Goal: Task Accomplishment & Management: Use online tool/utility

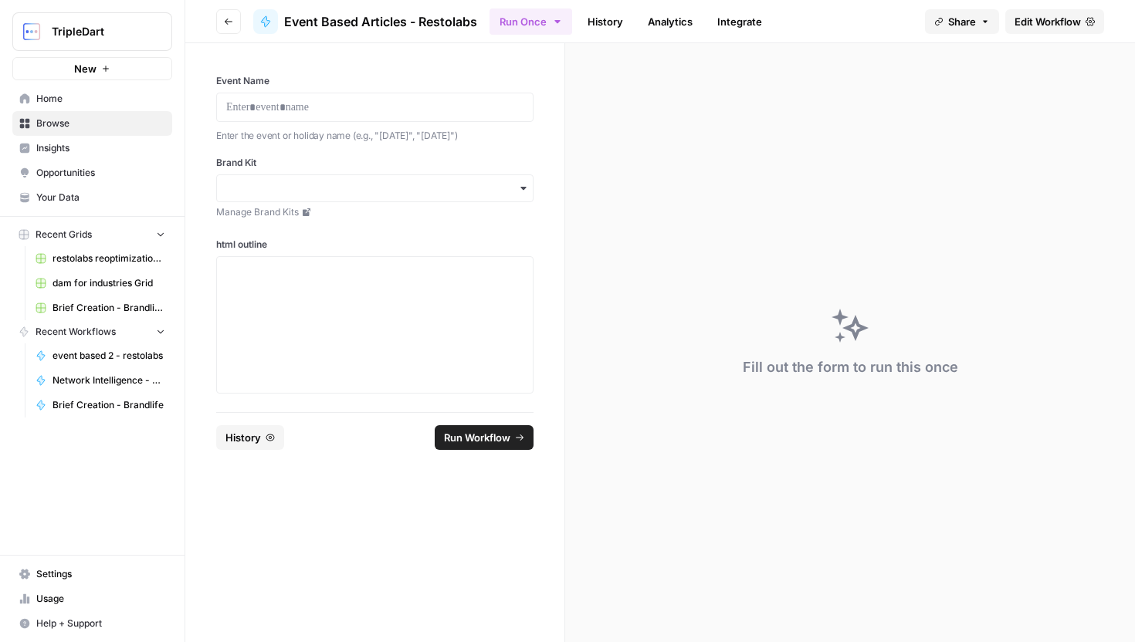
click at [1046, 25] on span "Edit Workflow" at bounding box center [1047, 21] width 66 height 15
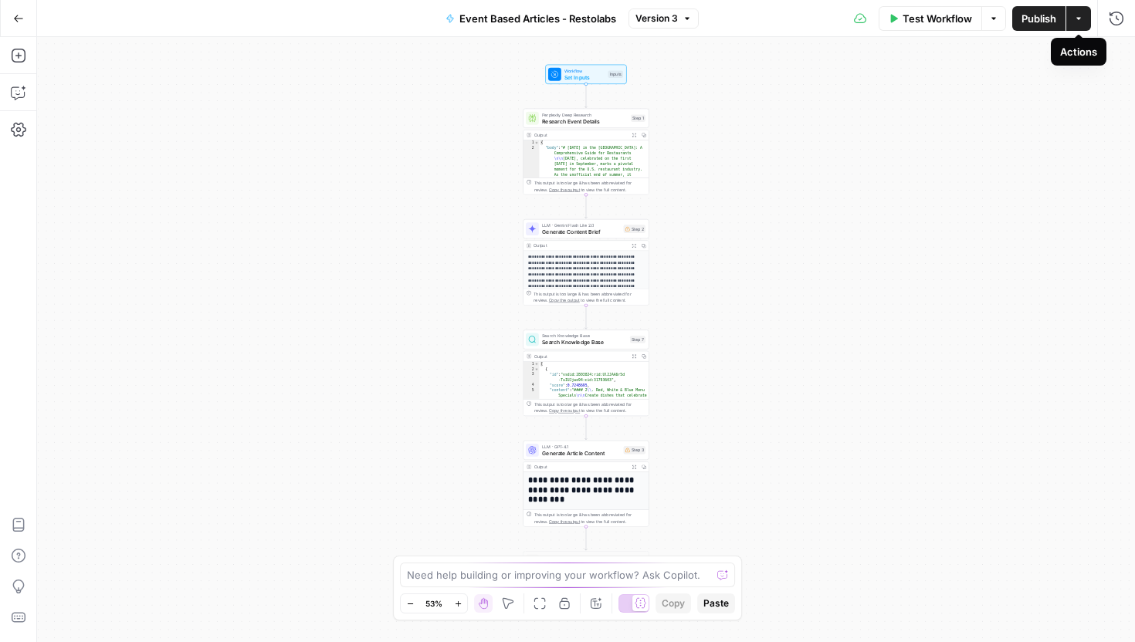
click at [1077, 15] on icon "button" at bounding box center [1078, 18] width 9 height 9
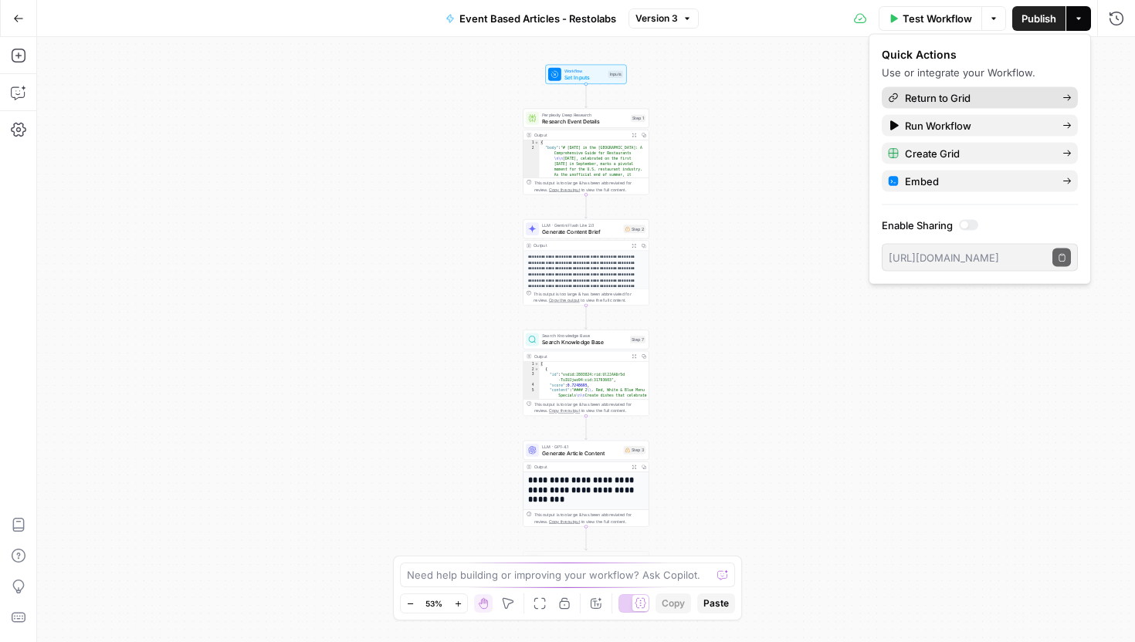
click at [1052, 93] on div "Return to Grid" at bounding box center [980, 97] width 184 height 15
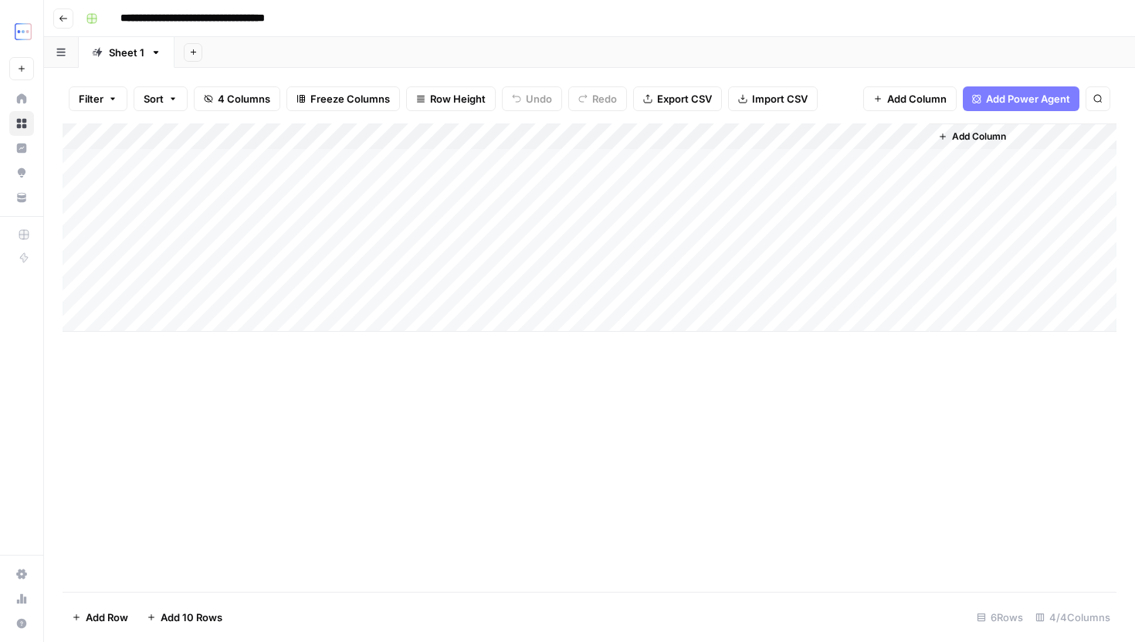
click at [604, 217] on div "Add Column" at bounding box center [590, 227] width 1054 height 208
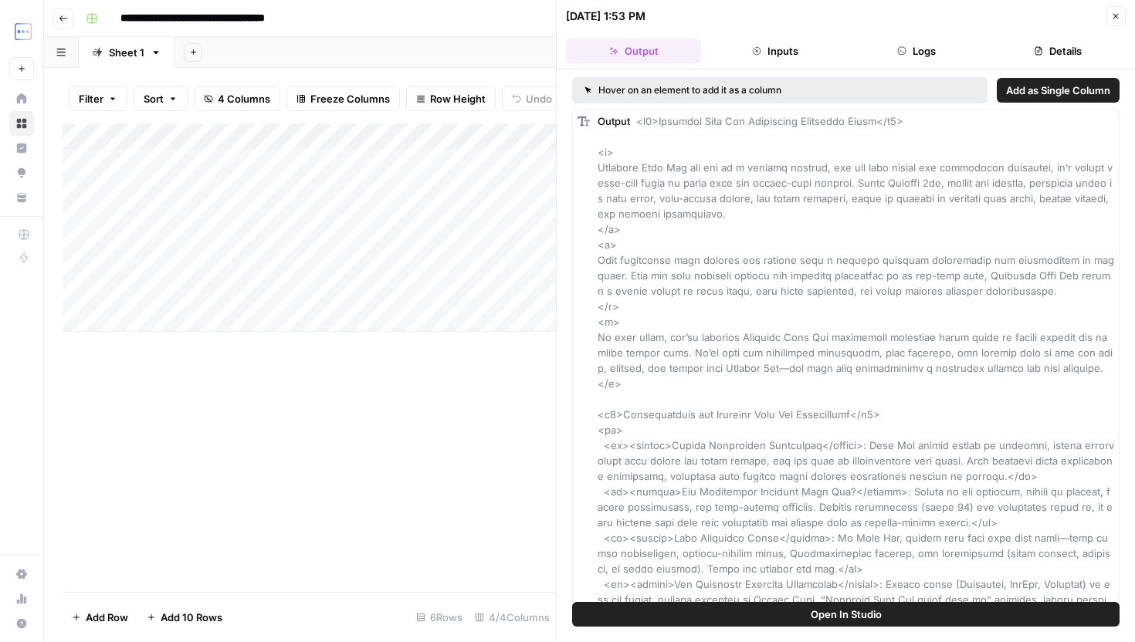
click at [767, 59] on button "Inputs" at bounding box center [774, 51] width 135 height 25
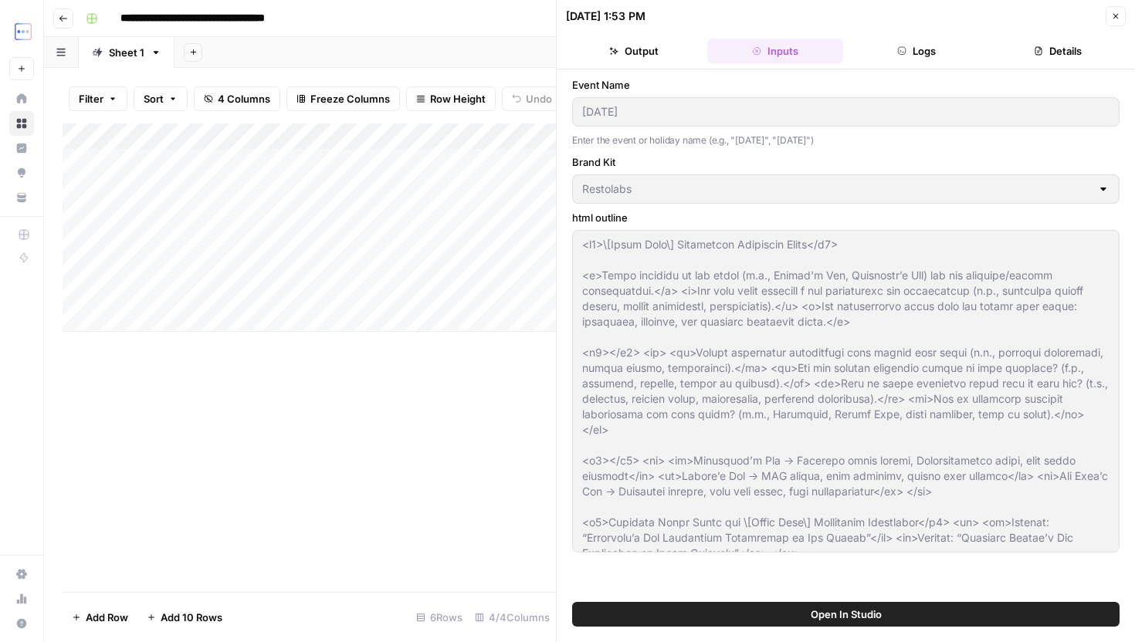
click at [884, 52] on button "Logs" at bounding box center [916, 51] width 135 height 25
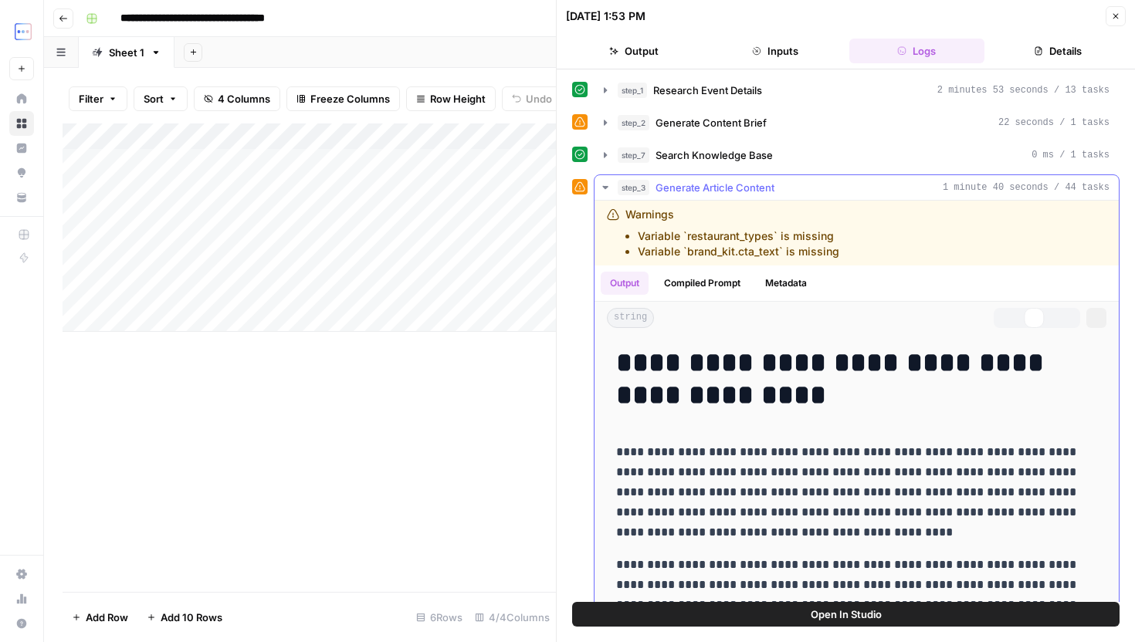
scroll to position [58, 0]
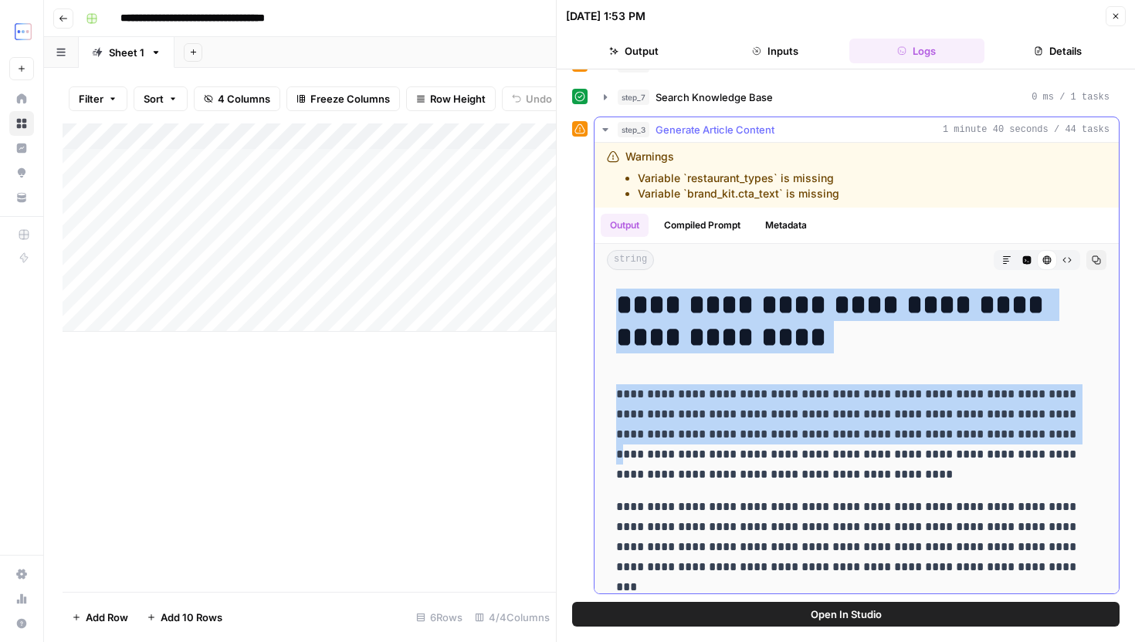
drag, startPoint x: 607, startPoint y: 316, endPoint x: 981, endPoint y: 441, distance: 394.2
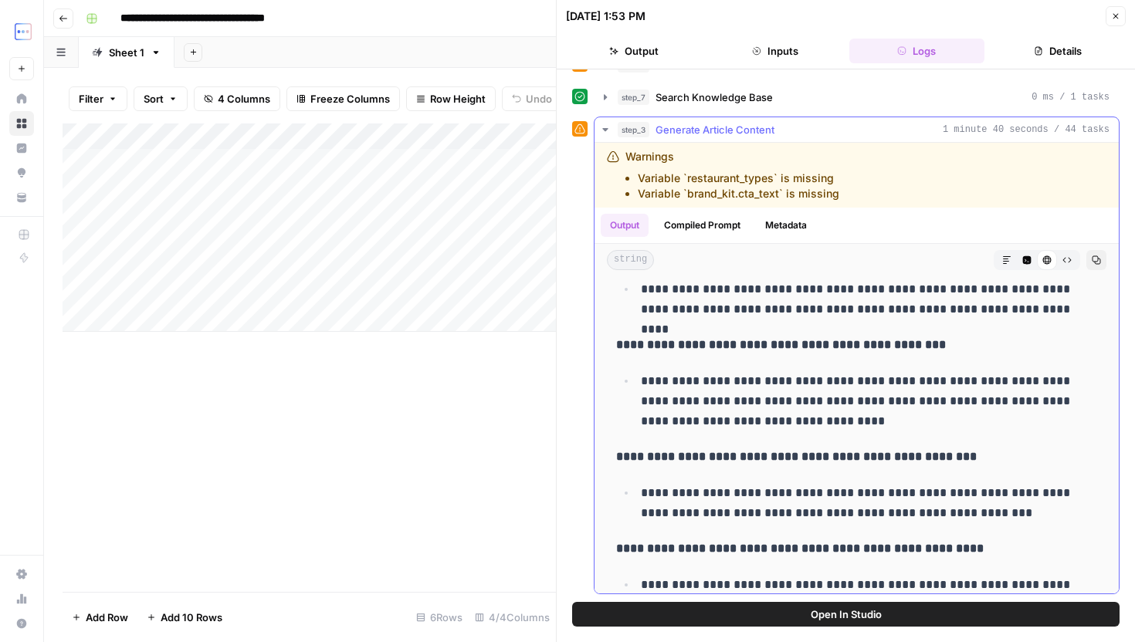
scroll to position [7242, 0]
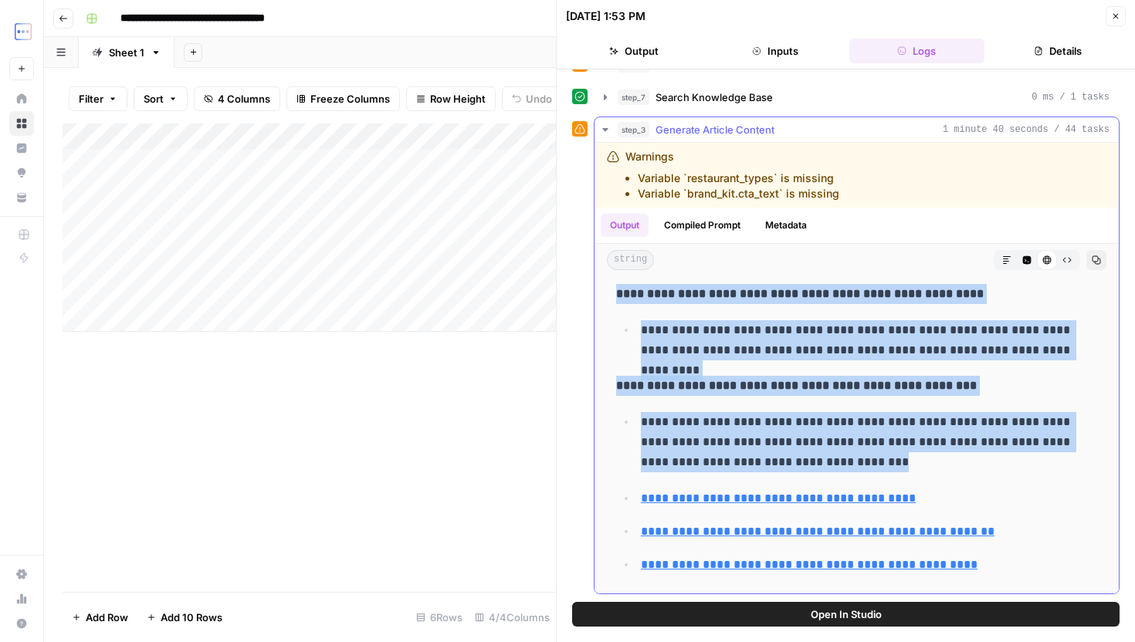
click at [1003, 467] on p "**********" at bounding box center [869, 442] width 456 height 60
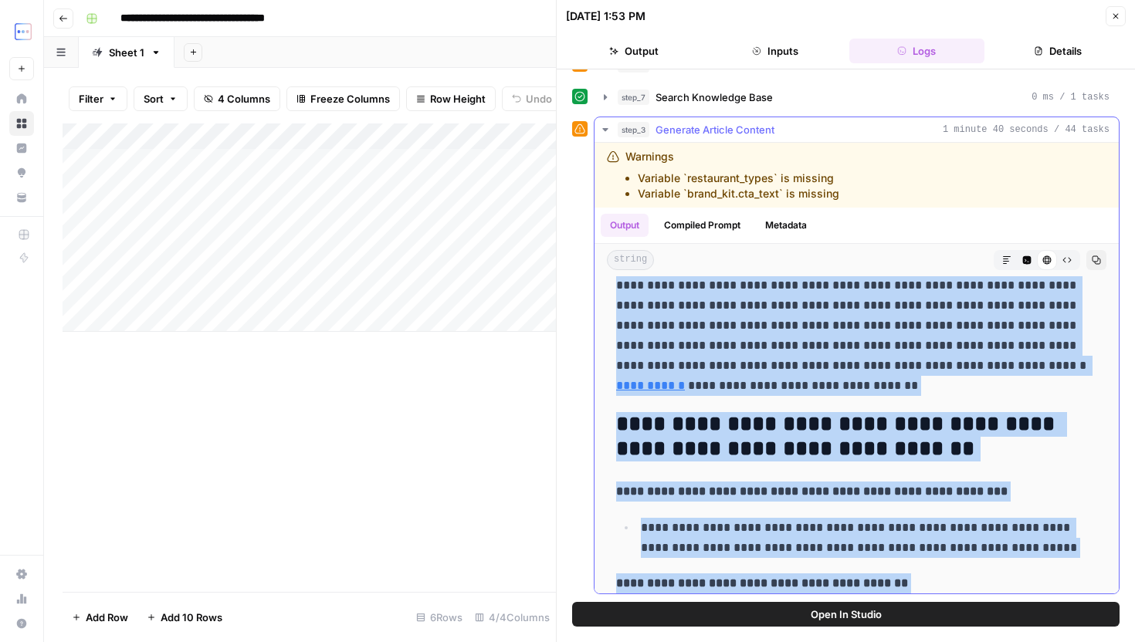
scroll to position [6584, 0]
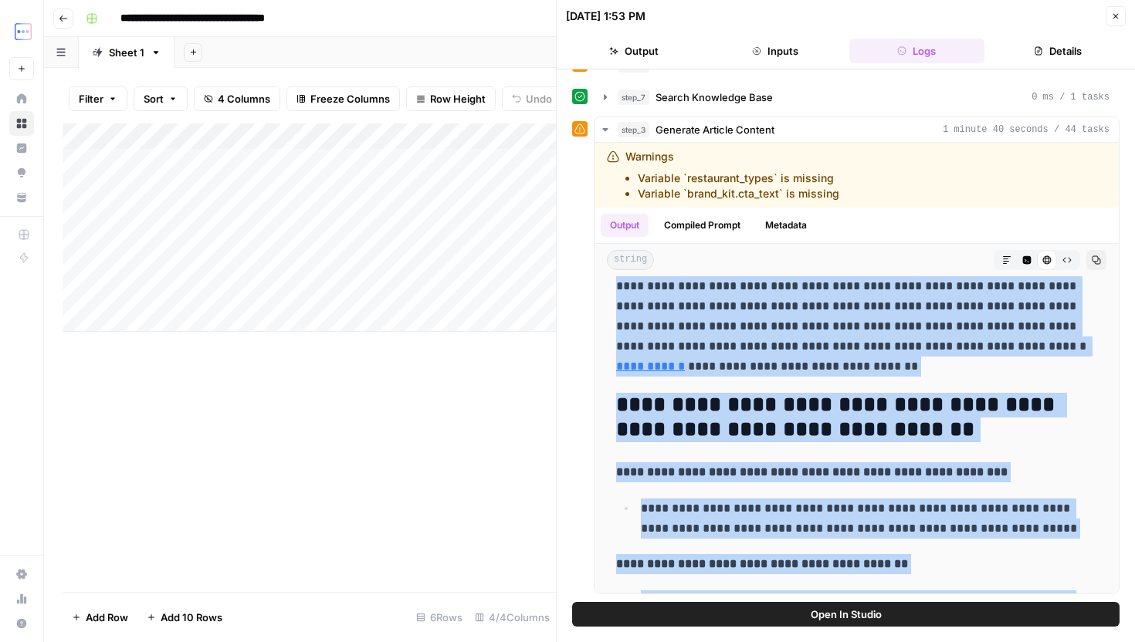
click at [1106, 21] on button "Close" at bounding box center [1115, 16] width 20 height 20
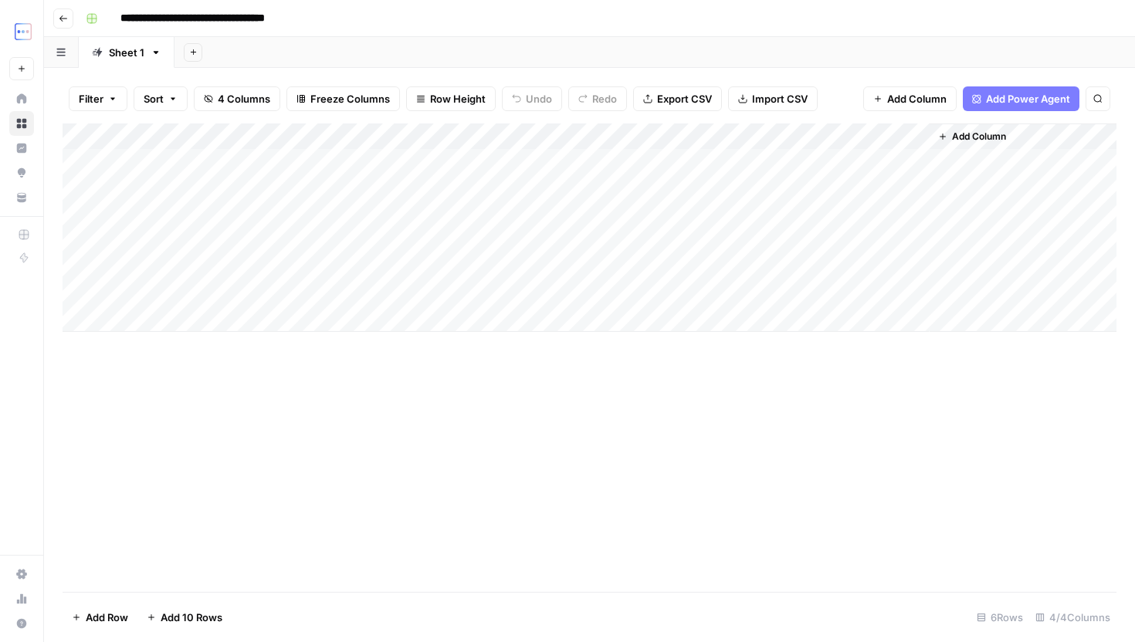
click at [810, 232] on div "Add Column" at bounding box center [590, 227] width 1054 height 208
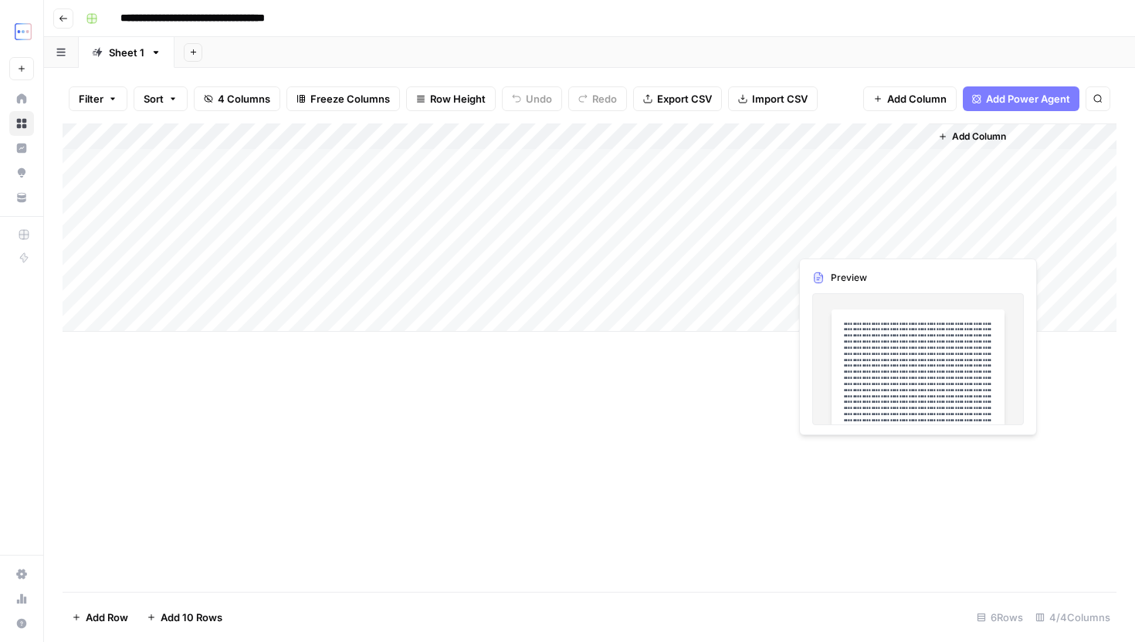
click at [708, 241] on div "Add Column" at bounding box center [590, 227] width 1054 height 208
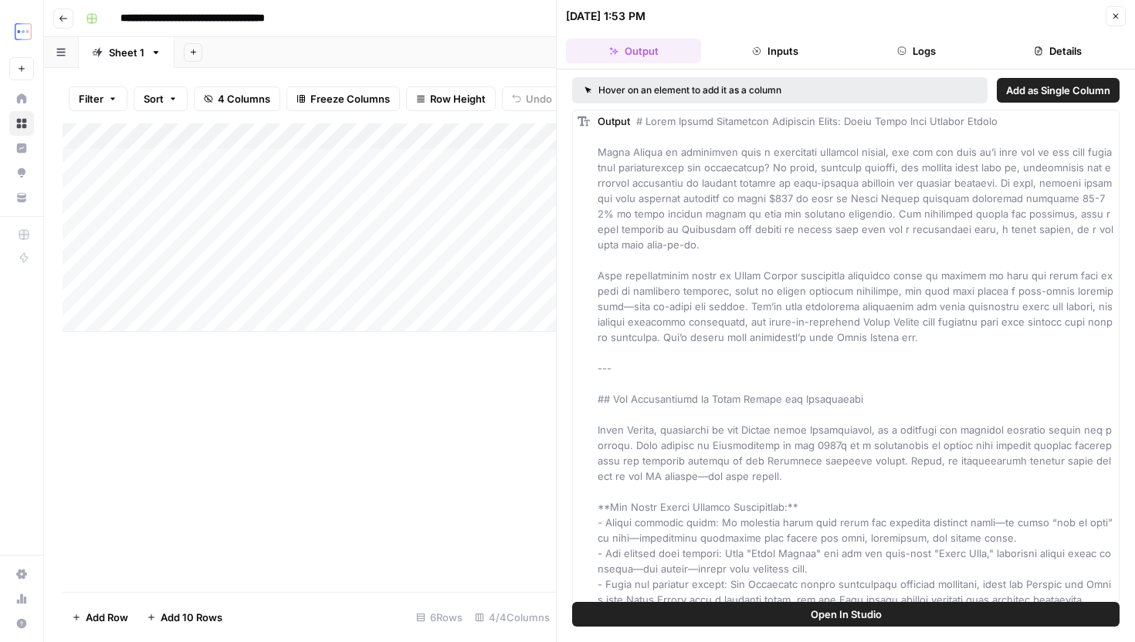
click at [891, 56] on button "Logs" at bounding box center [916, 51] width 135 height 25
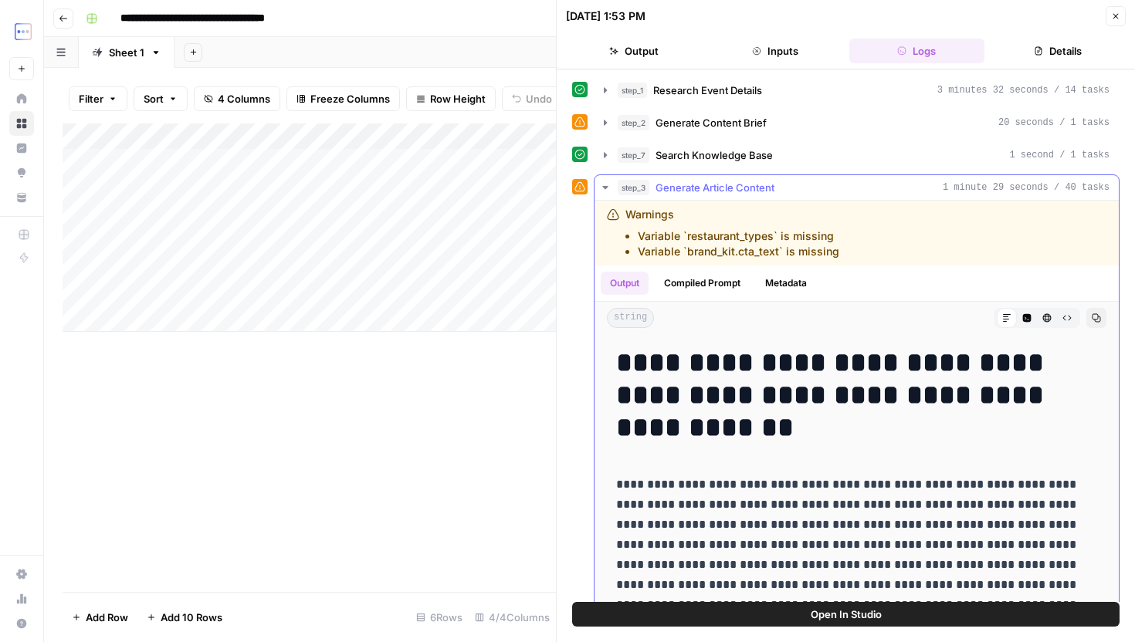
drag, startPoint x: 621, startPoint y: 363, endPoint x: 819, endPoint y: 458, distance: 220.2
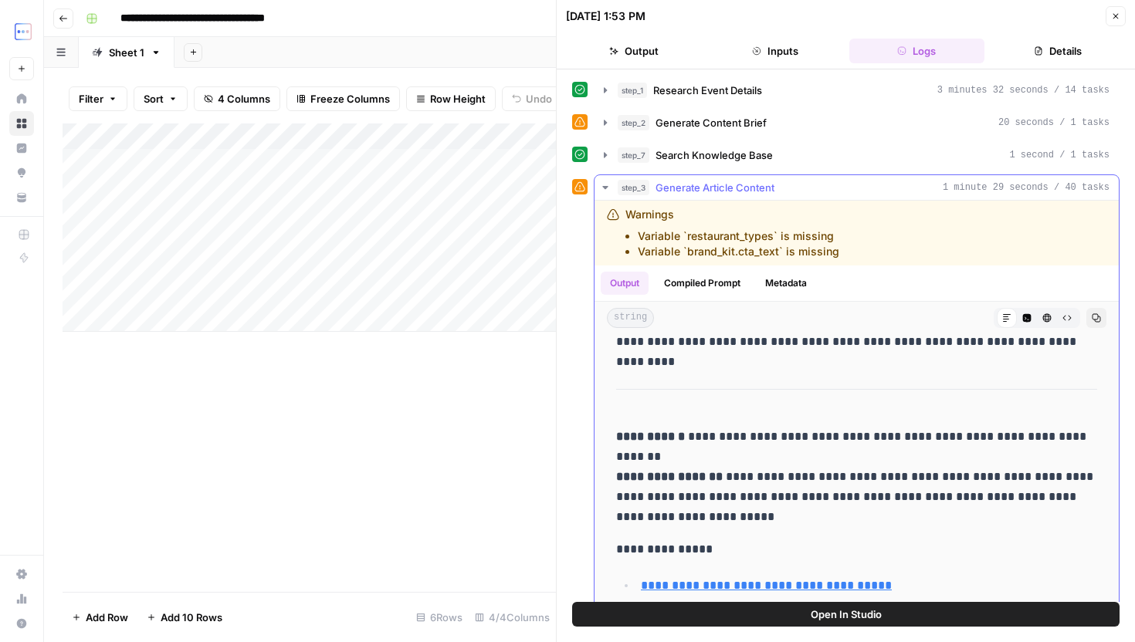
scroll to position [9428, 0]
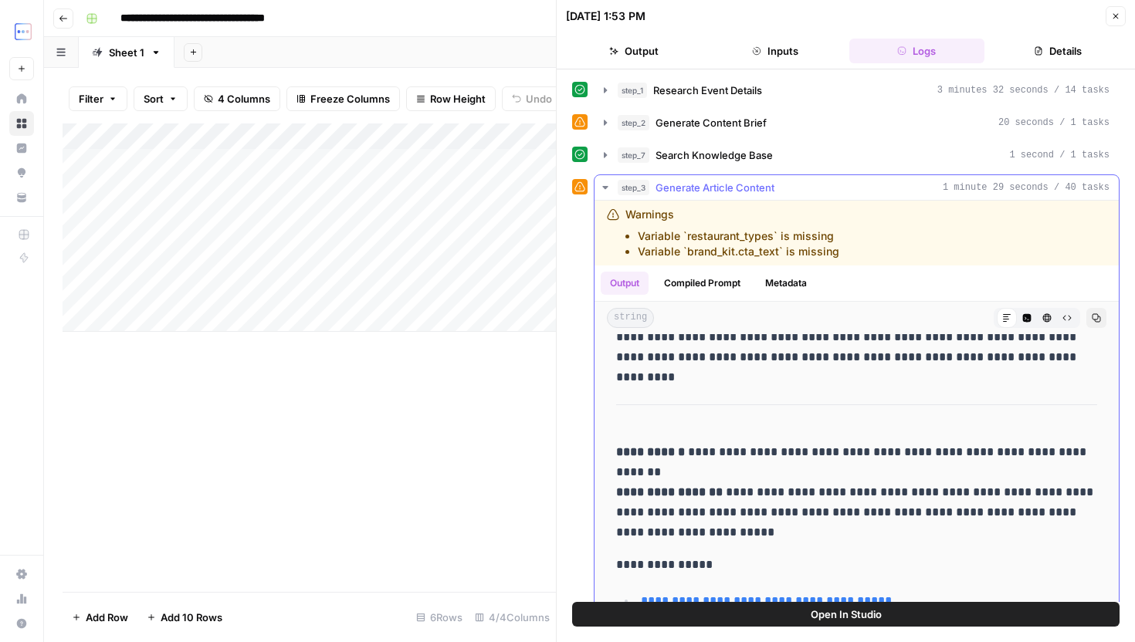
click at [864, 570] on p "**********" at bounding box center [856, 565] width 481 height 20
click at [853, 539] on p "**********" at bounding box center [856, 492] width 481 height 100
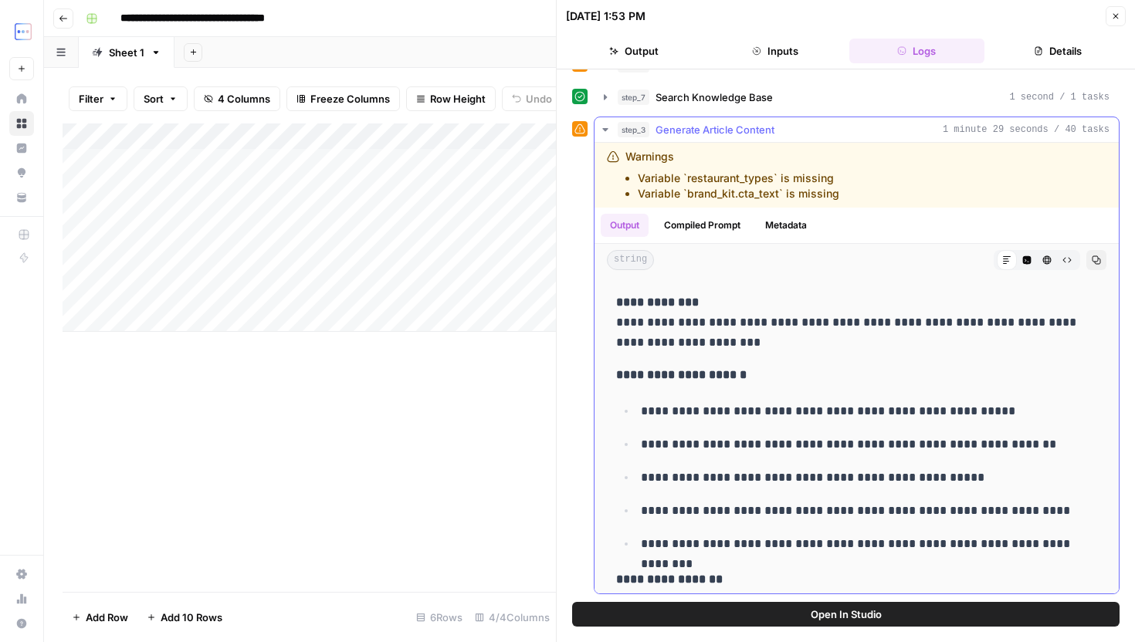
scroll to position [4749, 0]
